Goal: Information Seeking & Learning: Learn about a topic

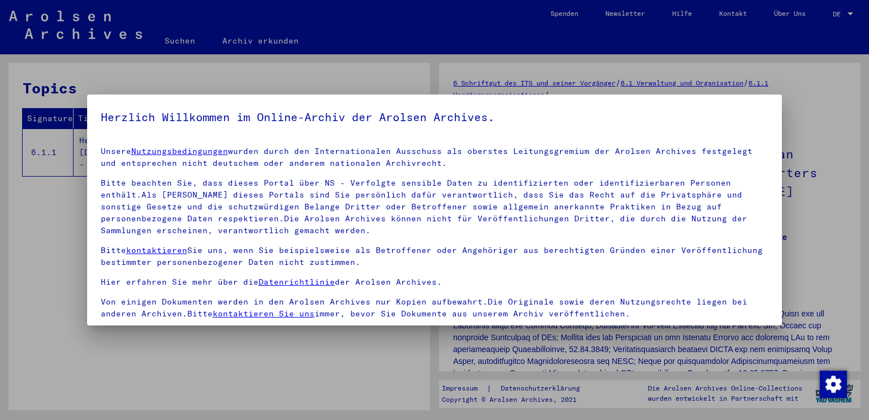
scroll to position [97, 0]
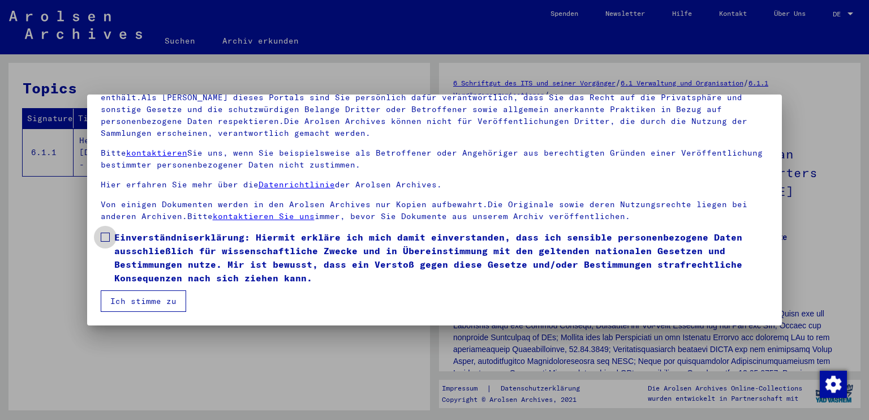
click at [111, 236] on label "Einverständniserklärung: Hiermit erkläre ich mich damit einverstanden, dass ich…" at bounding box center [435, 257] width 668 height 54
click at [149, 303] on button "Ich stimme zu" at bounding box center [143, 300] width 85 height 21
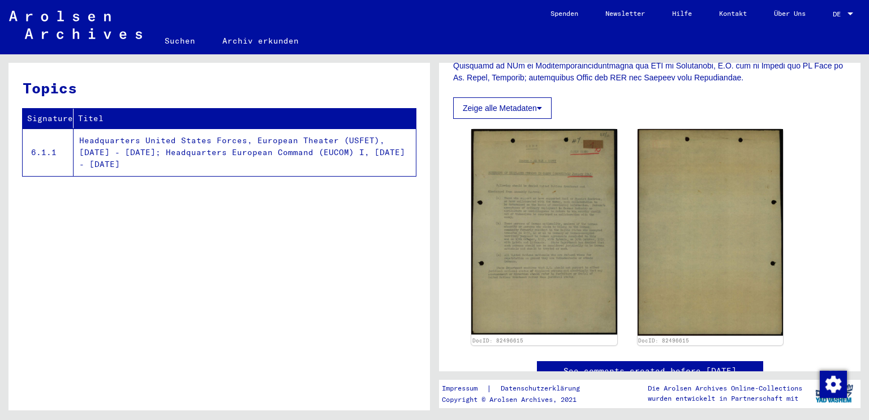
scroll to position [429, 0]
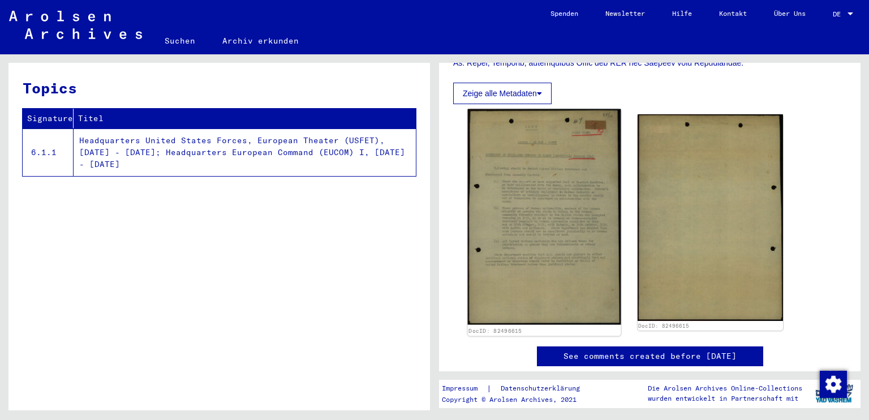
click at [567, 251] on img at bounding box center [544, 217] width 153 height 216
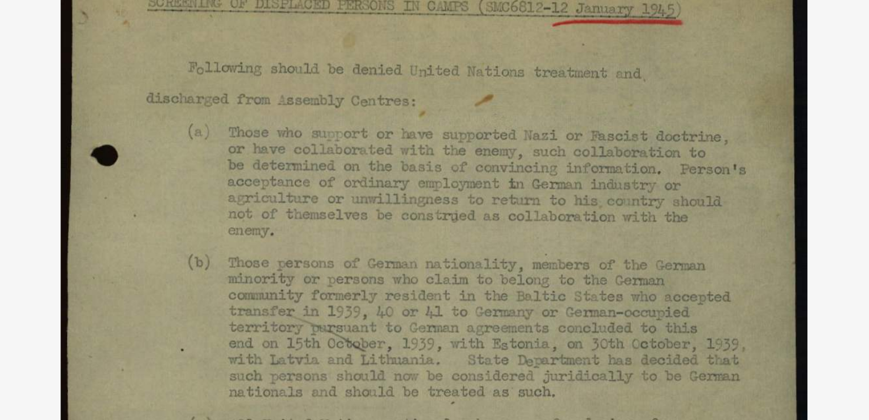
drag, startPoint x: 451, startPoint y: 162, endPoint x: 451, endPoint y: 150, distance: 12.4
click at [451, 150] on img at bounding box center [435, 181] width 618 height 307
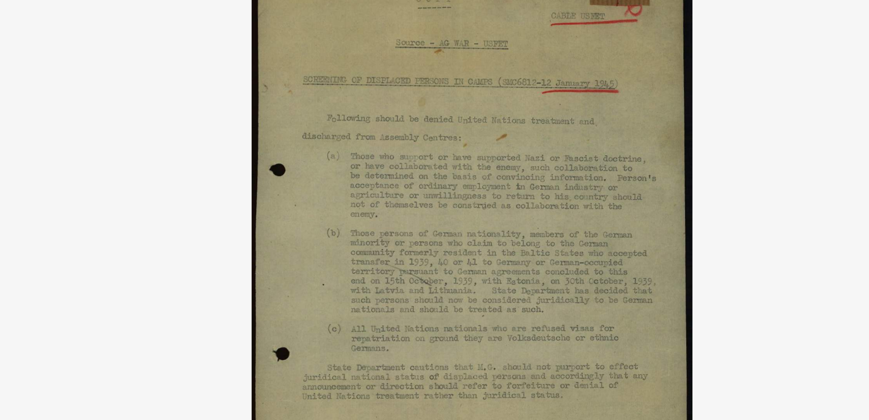
drag, startPoint x: 445, startPoint y: 228, endPoint x: 556, endPoint y: 143, distance: 139.6
click at [556, 143] on img at bounding box center [435, 181] width 618 height 307
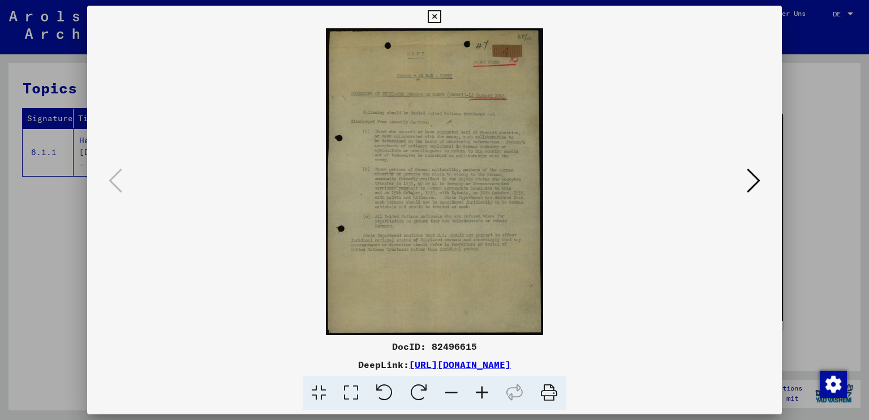
click at [474, 222] on img at bounding box center [435, 181] width 618 height 307
click at [432, 12] on icon at bounding box center [434, 17] width 13 height 14
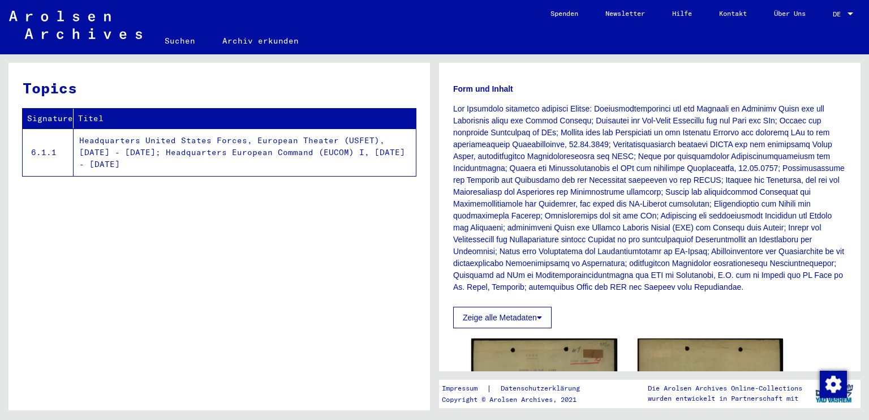
scroll to position [206, 0]
